Goal: Task Accomplishment & Management: Use online tool/utility

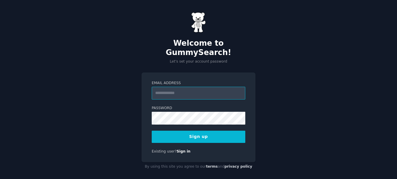
click at [202, 87] on input "Email Address" at bounding box center [199, 93] width 94 height 13
type input "**********"
click at [296, 80] on div "**********" at bounding box center [198, 91] width 397 height 183
click at [205, 130] on button "Sign up" at bounding box center [199, 136] width 94 height 12
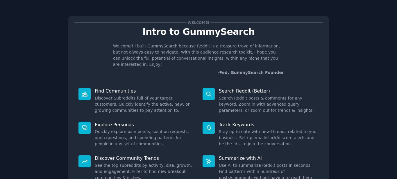
scroll to position [49, 0]
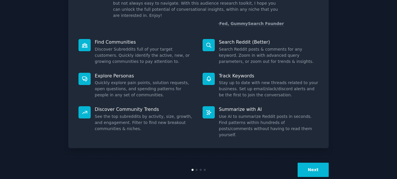
click at [318, 162] on button "Next" at bounding box center [313, 169] width 31 height 14
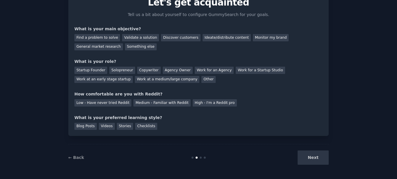
scroll to position [29, 0]
click at [134, 36] on div "Validate a solution" at bounding box center [140, 37] width 37 height 7
click at [95, 38] on div "Find a problem to solve" at bounding box center [97, 37] width 46 height 7
click at [135, 34] on div "Validate a solution" at bounding box center [140, 37] width 37 height 7
click at [71, 159] on link "← Back" at bounding box center [76, 157] width 16 height 5
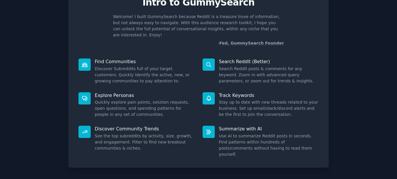
click at [385, 126] on div "Welcome! Intro to GummySearch Welcome! I built GummySearch because Reddit is a …" at bounding box center [198, 90] width 381 height 223
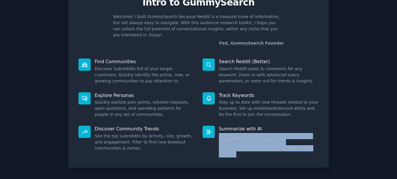
drag, startPoint x: 275, startPoint y: 170, endPoint x: 397, endPoint y: 123, distance: 130.6
click at [397, 123] on main "Welcome! Intro to GummySearch Welcome! I built GummySearch because Reddit is a …" at bounding box center [198, 89] width 397 height 179
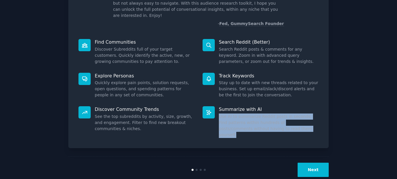
click at [318, 162] on button "Next" at bounding box center [313, 169] width 31 height 14
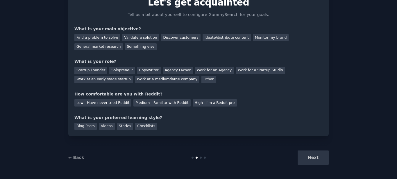
scroll to position [29, 0]
click at [130, 39] on div "Validate a solution" at bounding box center [140, 37] width 37 height 7
click at [112, 70] on div "Solopreneur" at bounding box center [122, 70] width 26 height 7
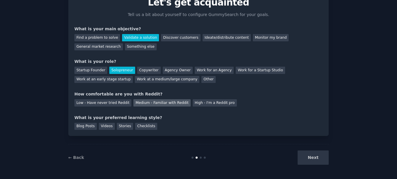
click at [138, 102] on div "Medium - Familiar with Reddit" at bounding box center [161, 102] width 57 height 7
click at [147, 128] on div "Checklists" at bounding box center [146, 126] width 22 height 7
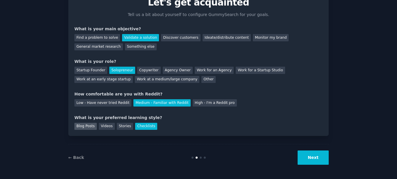
click at [85, 126] on div "Blog Posts" at bounding box center [85, 126] width 22 height 7
click at [309, 158] on button "Next" at bounding box center [313, 157] width 31 height 14
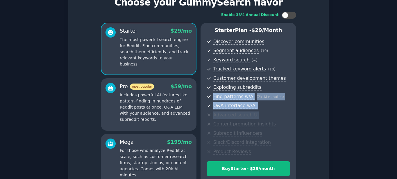
drag, startPoint x: 395, startPoint y: 82, endPoint x: 397, endPoint y: 115, distance: 33.5
click at [397, 115] on main "Set up your account Choose your GummySearch flavor Enable 33% Annual Discount S…" at bounding box center [198, 89] width 397 height 179
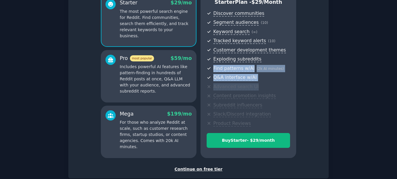
scroll to position [58, 0]
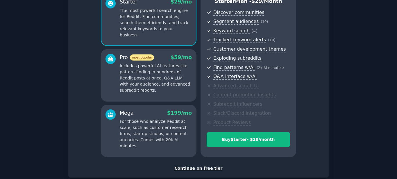
click at [213, 169] on div "Continue on free tier" at bounding box center [198, 168] width 248 height 6
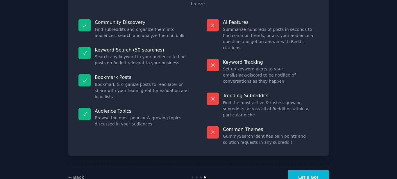
scroll to position [48, 0]
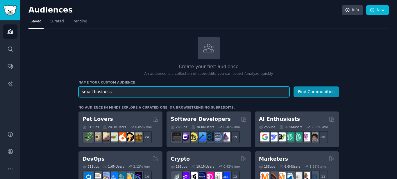
type input "small business"
click at [293, 86] on button "Find Communities" at bounding box center [315, 91] width 45 height 11
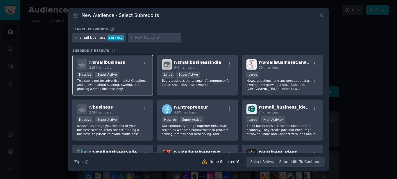
click at [128, 77] on div "Massive Super Active" at bounding box center [112, 74] width 71 height 7
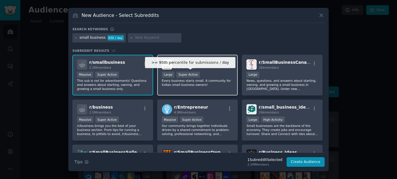
click at [187, 75] on div "Super Active" at bounding box center [188, 74] width 24 height 6
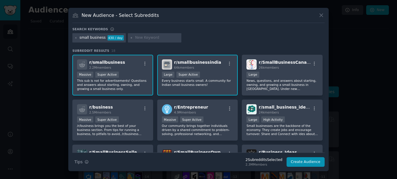
click at [187, 83] on p "Every business starts small. A community for Indian small business owners!" at bounding box center [197, 82] width 71 height 8
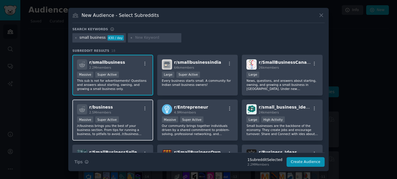
click at [133, 120] on div "Massive Super Active" at bounding box center [112, 119] width 71 height 7
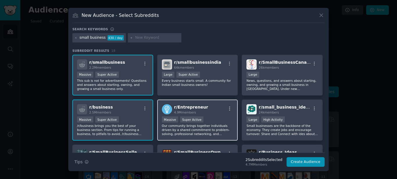
click at [219, 125] on p "Our community brings together individuals driven by a shared commitment to prob…" at bounding box center [197, 129] width 71 height 12
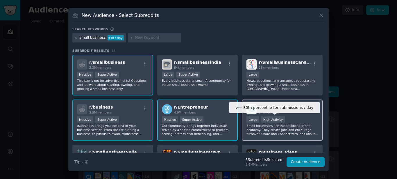
click at [269, 121] on div "High Activity" at bounding box center [273, 119] width 24 height 6
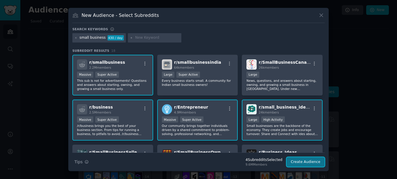
click at [300, 158] on button "Create Audience" at bounding box center [306, 162] width 38 height 10
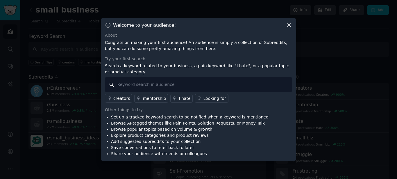
click at [191, 82] on input "text" at bounding box center [198, 84] width 187 height 15
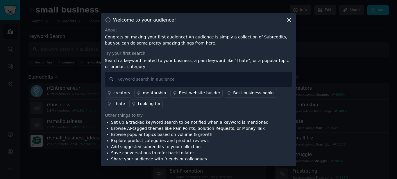
click at [287, 22] on icon at bounding box center [289, 20] width 6 height 6
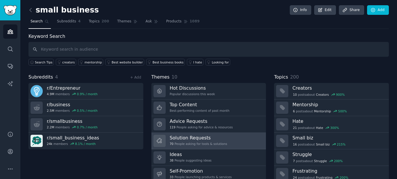
click at [183, 133] on link "Solution Requests 70 People asking for tools & solutions" at bounding box center [208, 141] width 115 height 17
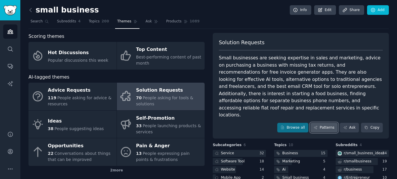
click at [318, 125] on icon at bounding box center [316, 127] width 4 height 4
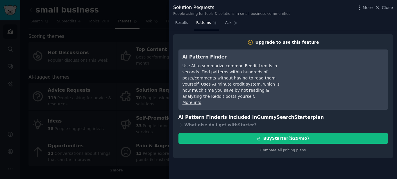
click at [132, 78] on div at bounding box center [198, 89] width 397 height 179
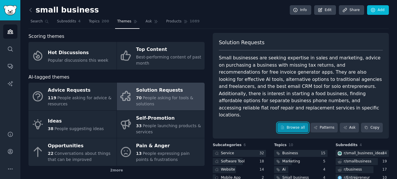
click at [295, 123] on link "Browse all" at bounding box center [292, 128] width 31 height 10
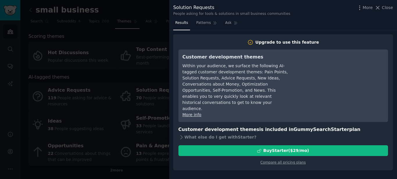
click at [135, 76] on div at bounding box center [198, 89] width 397 height 179
